Goal: Information Seeking & Learning: Check status

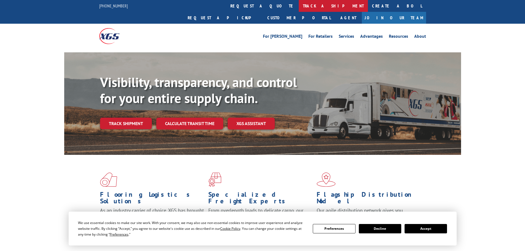
click at [299, 3] on link "track a shipment" at bounding box center [333, 6] width 69 height 12
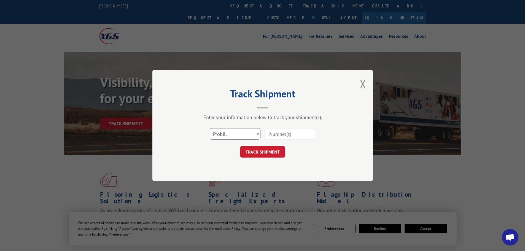
click at [241, 132] on select "Select category... Probill BOL PO" at bounding box center [235, 134] width 51 height 12
select select "bol"
click at [210, 128] on select "Select category... Probill BOL PO" at bounding box center [235, 134] width 51 height 12
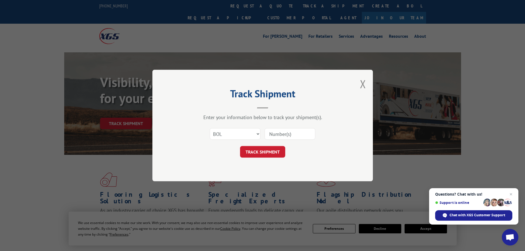
click at [272, 135] on input at bounding box center [289, 134] width 51 height 12
paste input "5512025"
type input "5512025"
click at [269, 156] on button "TRACK SHIPMENT" at bounding box center [262, 152] width 45 height 12
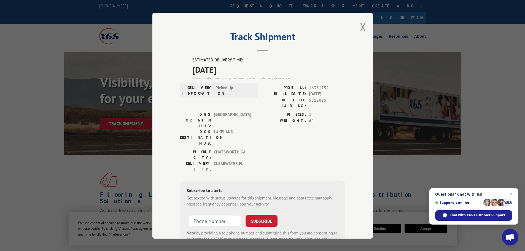
drag, startPoint x: 248, startPoint y: 74, endPoint x: 179, endPoint y: 71, distance: 69.8
click at [180, 71] on div "ESTIMATED DELIVERY TIME: [DATE] The estimated time is using the time zone for t…" at bounding box center [262, 156] width 165 height 198
copy span "[DATE]"
